Goal: Find contact information: Find contact information

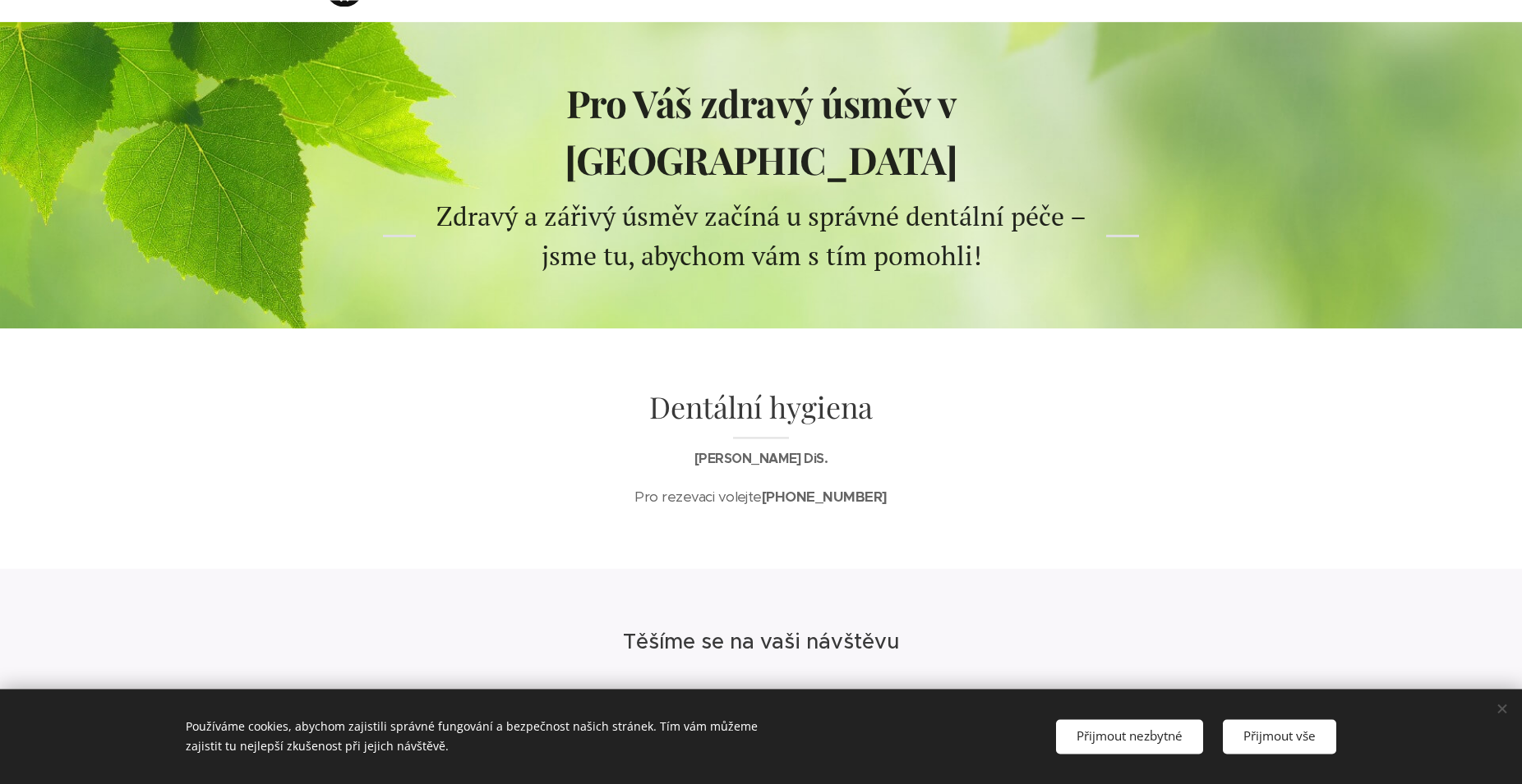
scroll to position [105, 0]
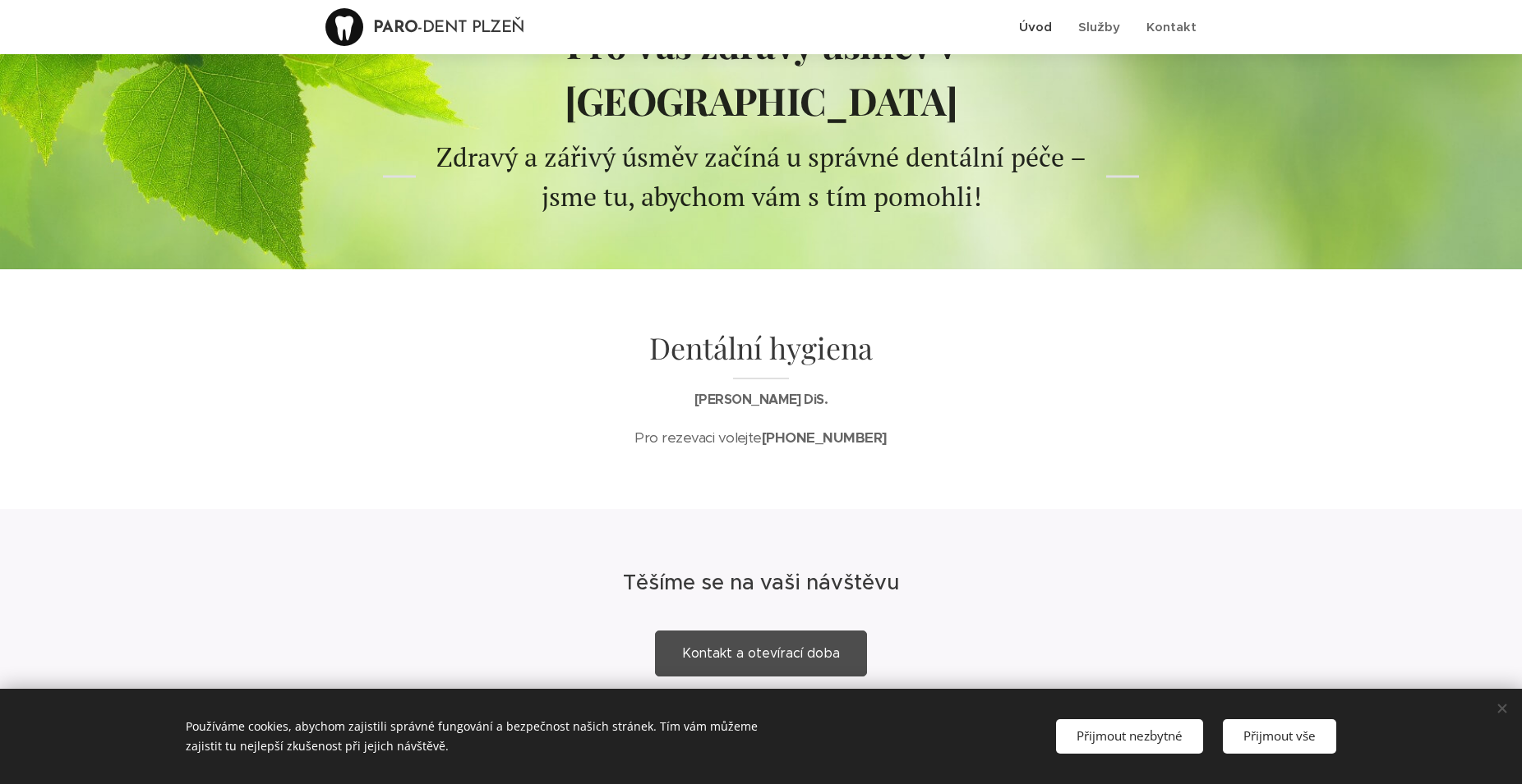
click at [735, 630] on link "Kontakt a otevírací doba" at bounding box center [761, 653] width 212 height 46
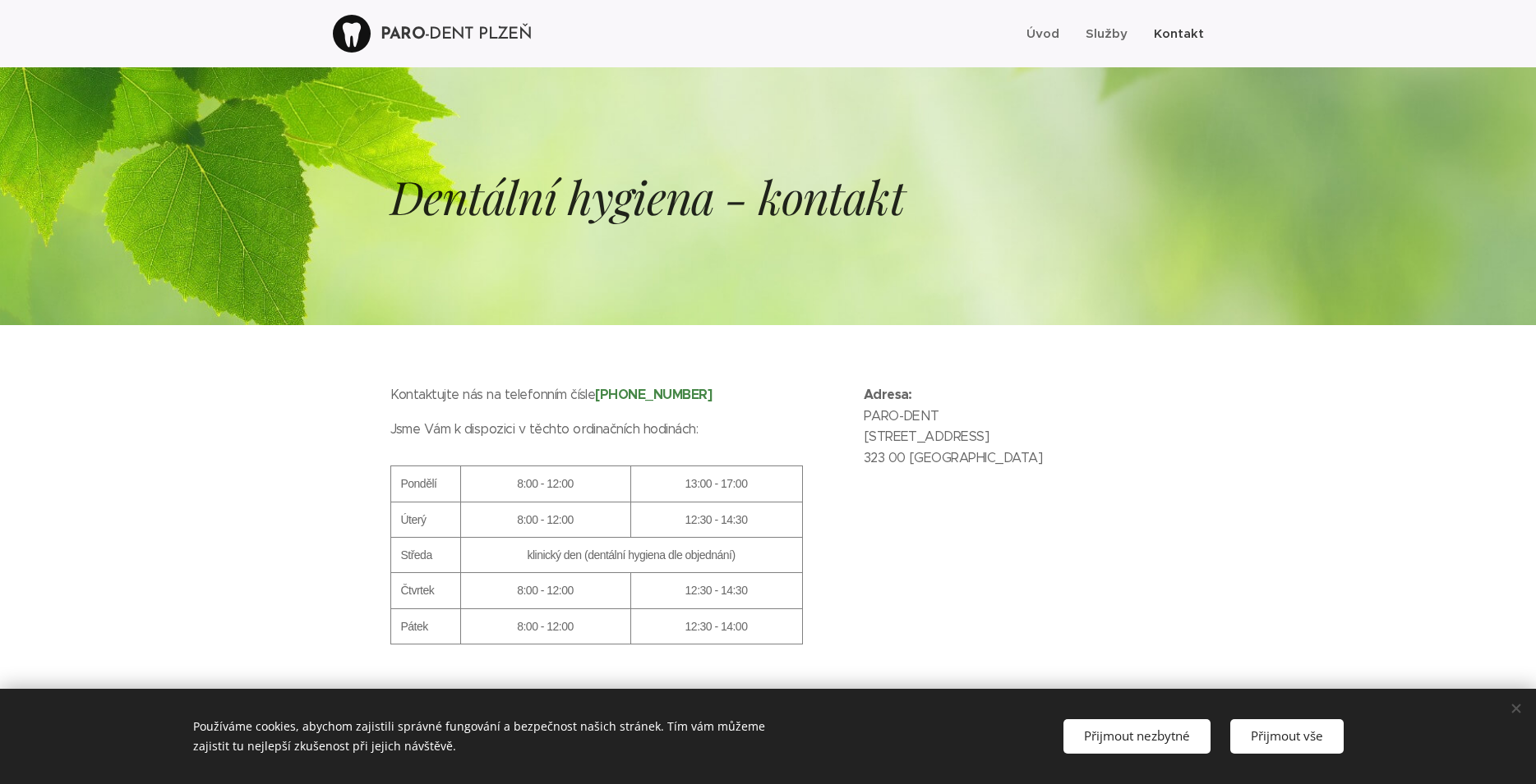
click at [1165, 43] on link "Kontakt" at bounding box center [1172, 34] width 63 height 41
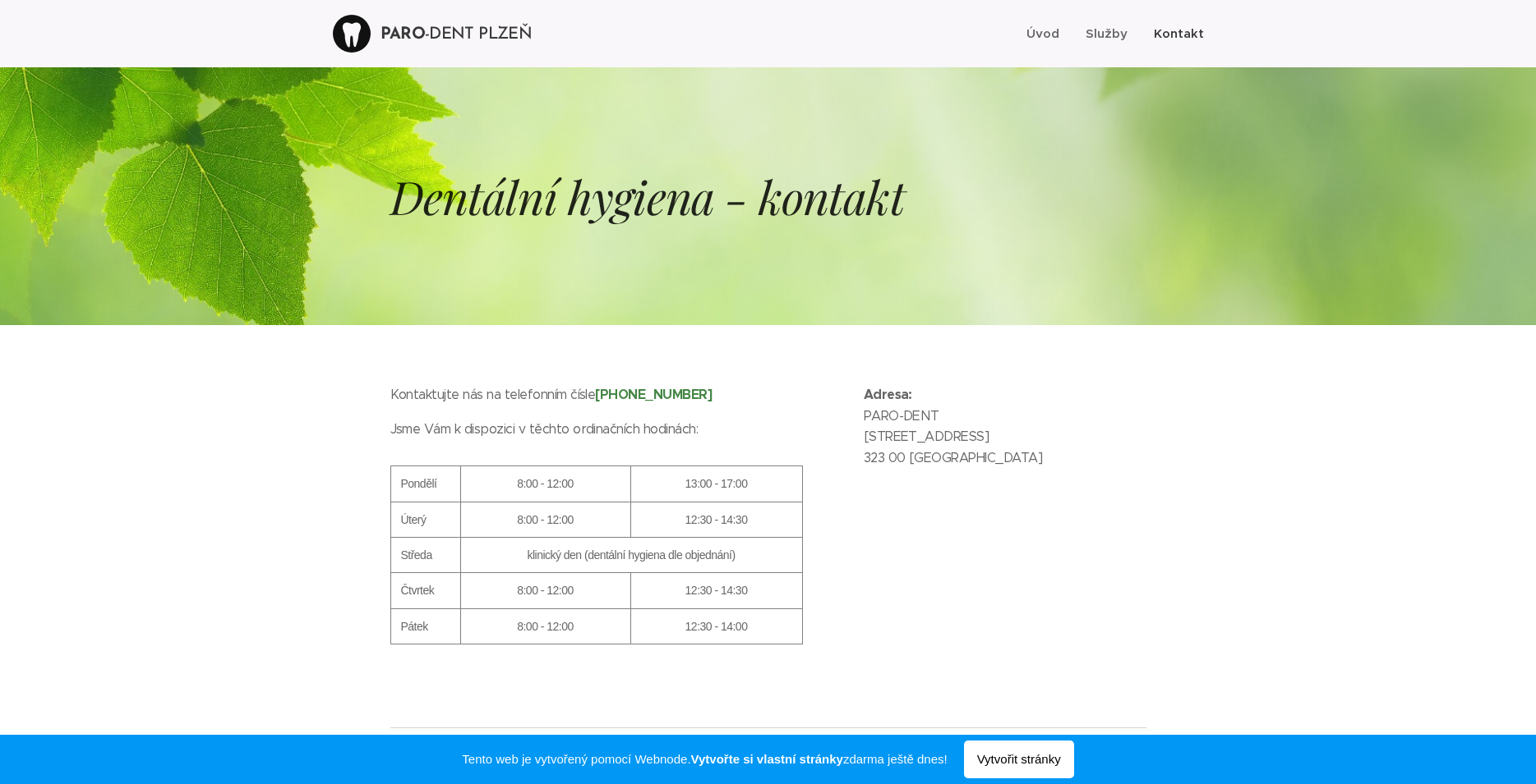
click at [1113, 37] on span "Služby" at bounding box center [1106, 33] width 42 height 16
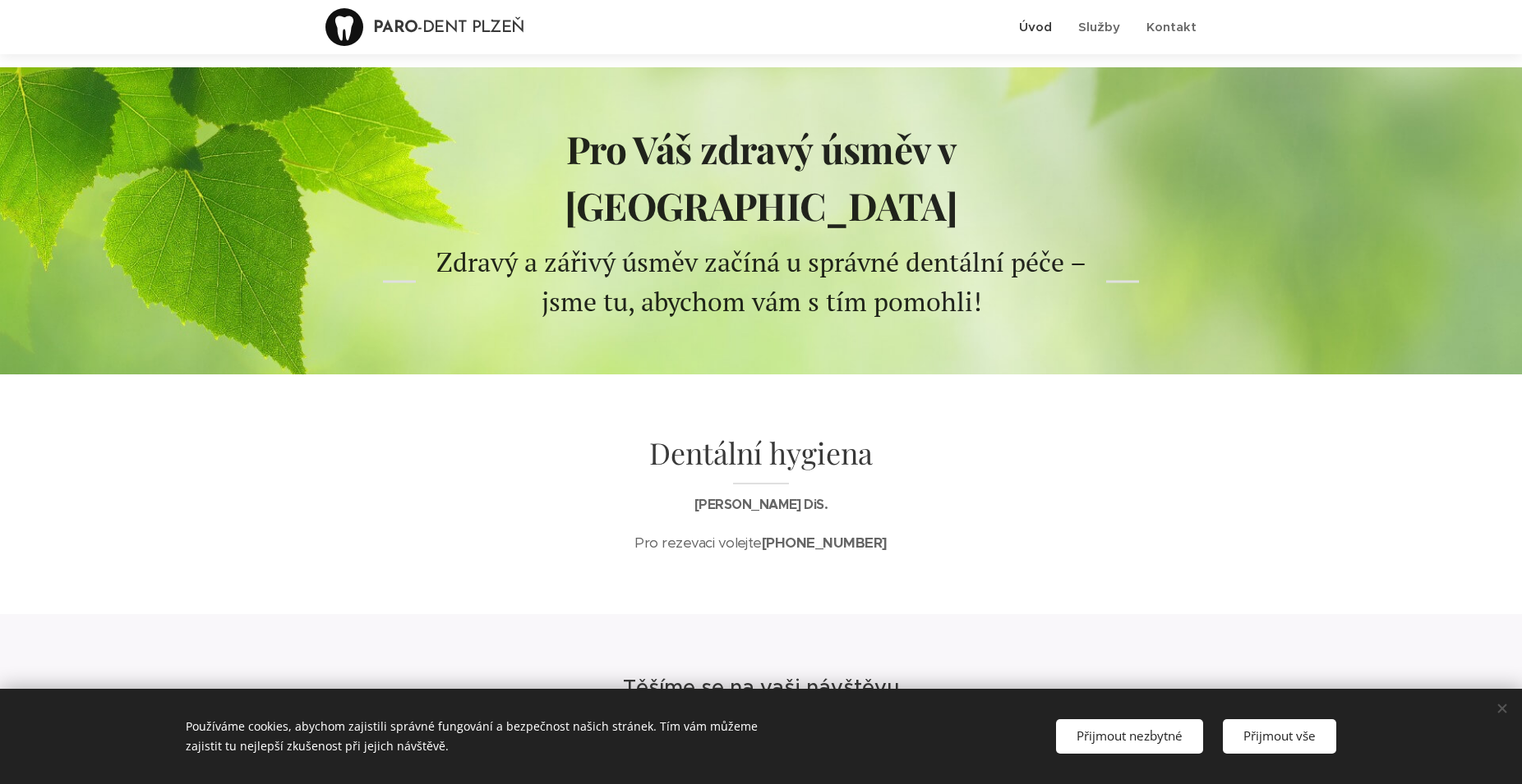
scroll to position [105, 0]
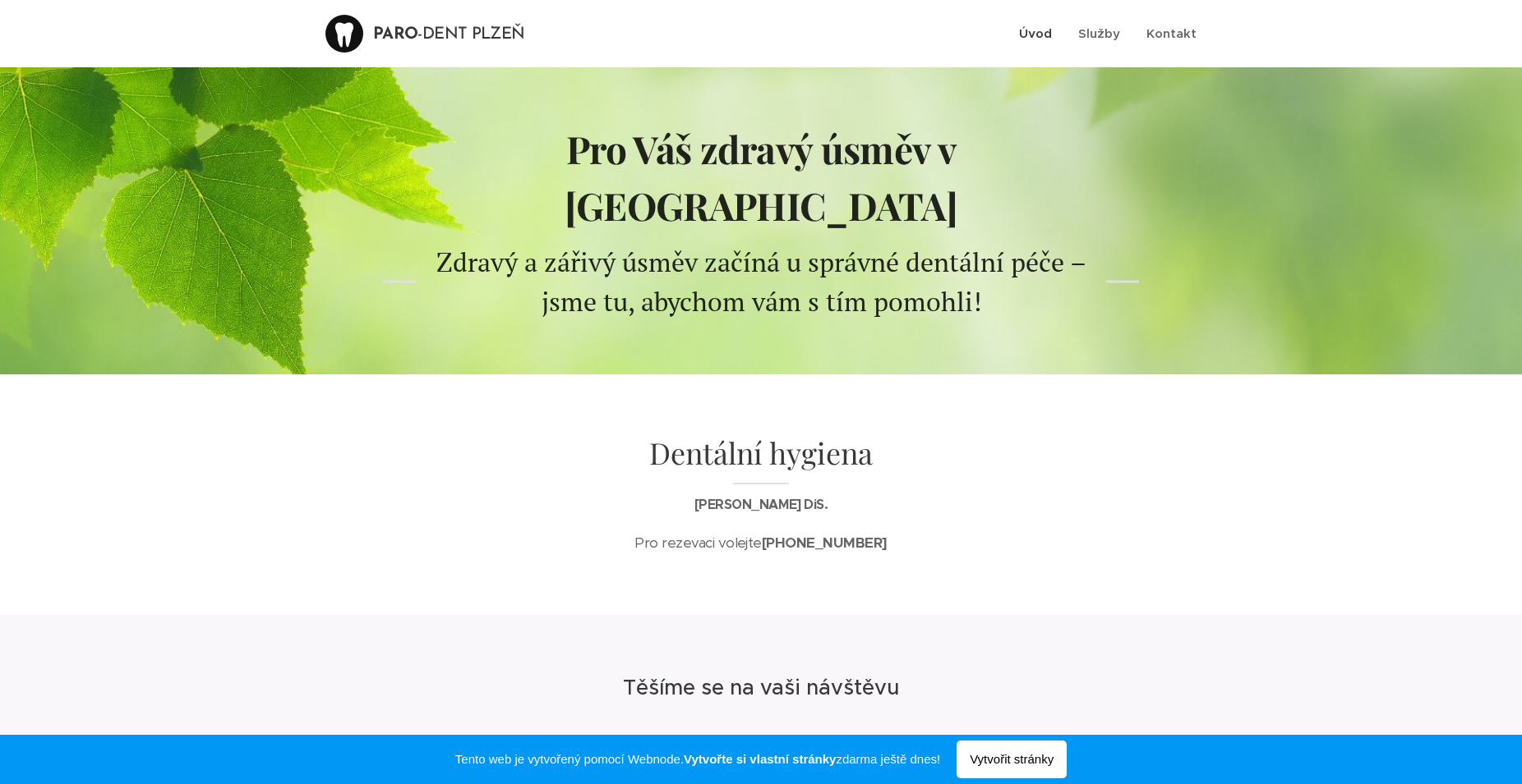
scroll to position [1, 0]
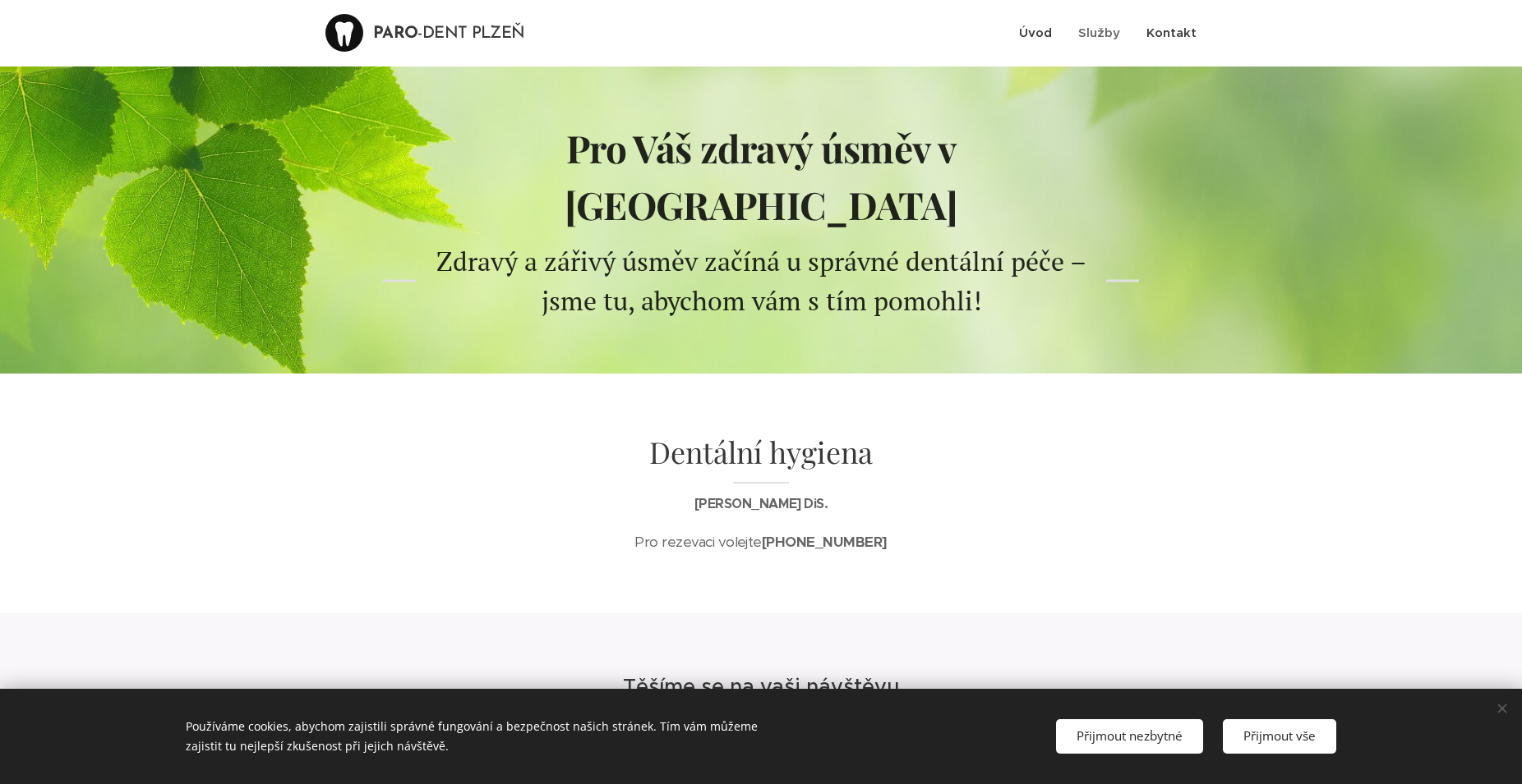
click at [1177, 24] on link "Kontakt" at bounding box center [1164, 33] width 63 height 41
